Goal: Navigation & Orientation: Go to known website

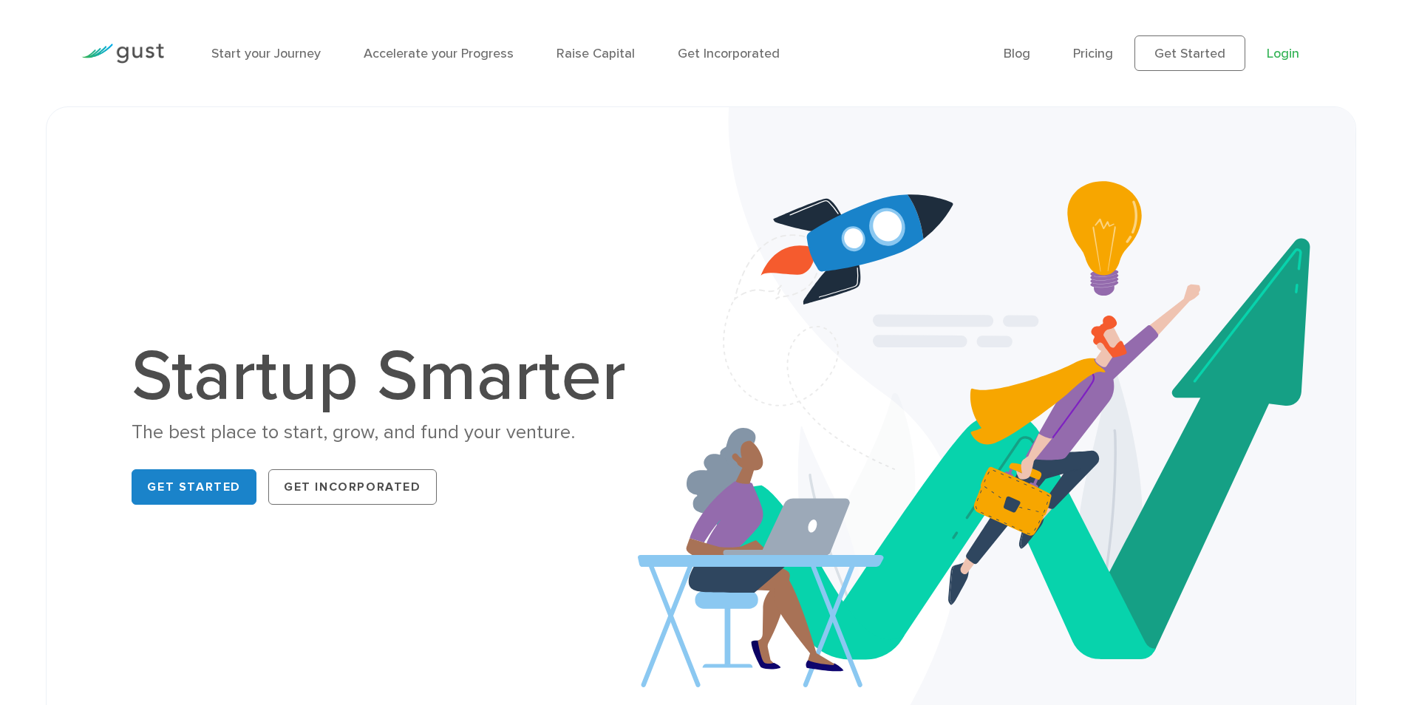
click at [1291, 50] on link "Login" at bounding box center [1283, 54] width 33 height 16
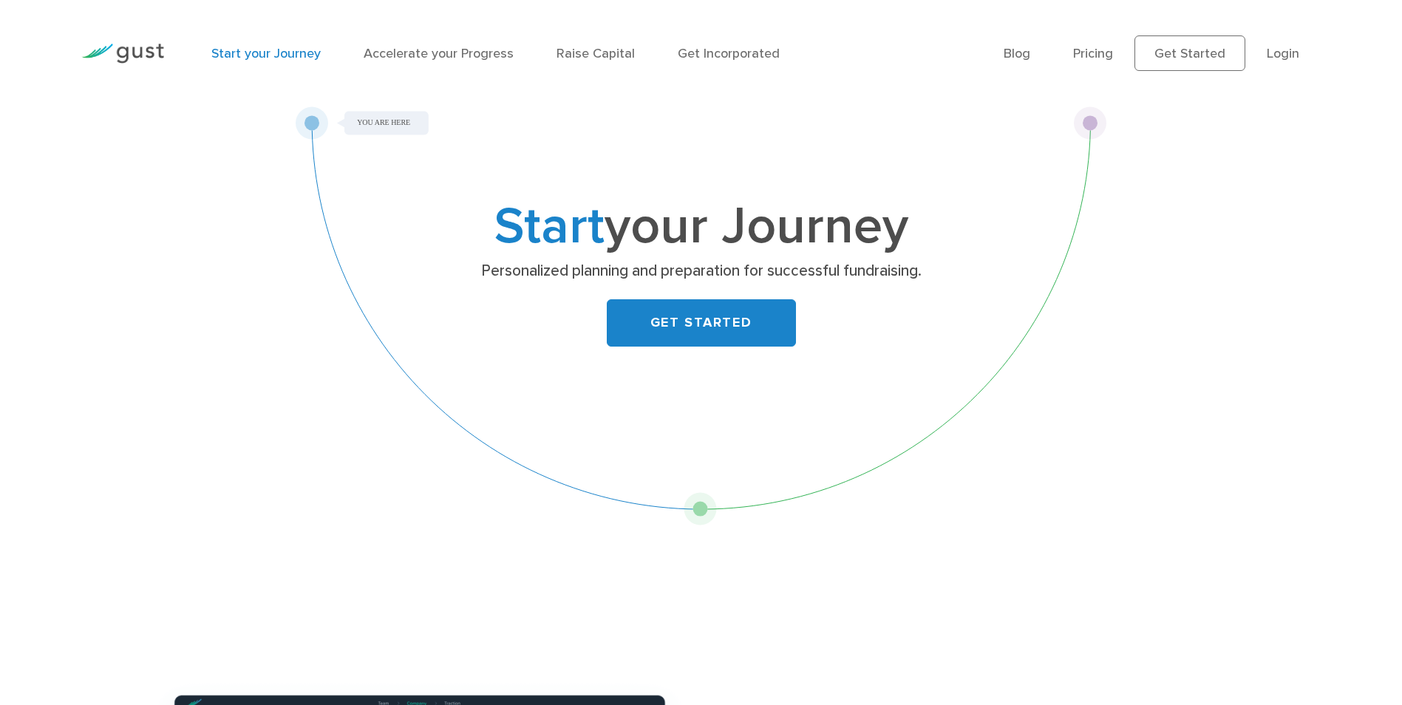
click at [703, 512] on div "Start your Journey Personalized planning and preparation for successful fundrai…" at bounding box center [702, 315] width 812 height 419
drag, startPoint x: 503, startPoint y: 268, endPoint x: 733, endPoint y: 260, distance: 230.7
click at [733, 261] on p "Personalized planning and preparation for successful fundraising." at bounding box center [701, 271] width 573 height 21
click at [606, 282] on div "Start your Journey Personalized planning and preparation for successful fundrai…" at bounding box center [702, 283] width 584 height 161
click at [1277, 60] on link "Login" at bounding box center [1283, 54] width 33 height 16
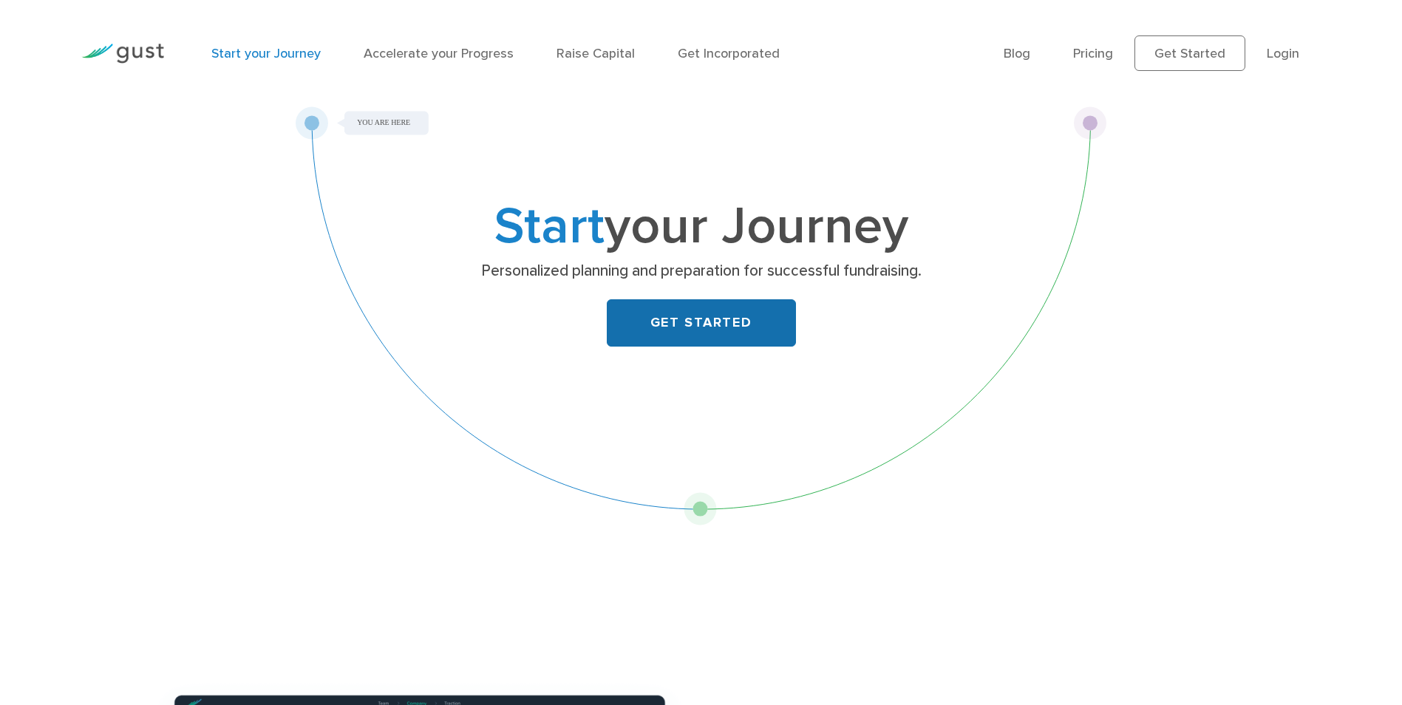
click at [687, 333] on link "GET STARTED" at bounding box center [701, 322] width 189 height 47
